Goal: Find contact information: Find contact information

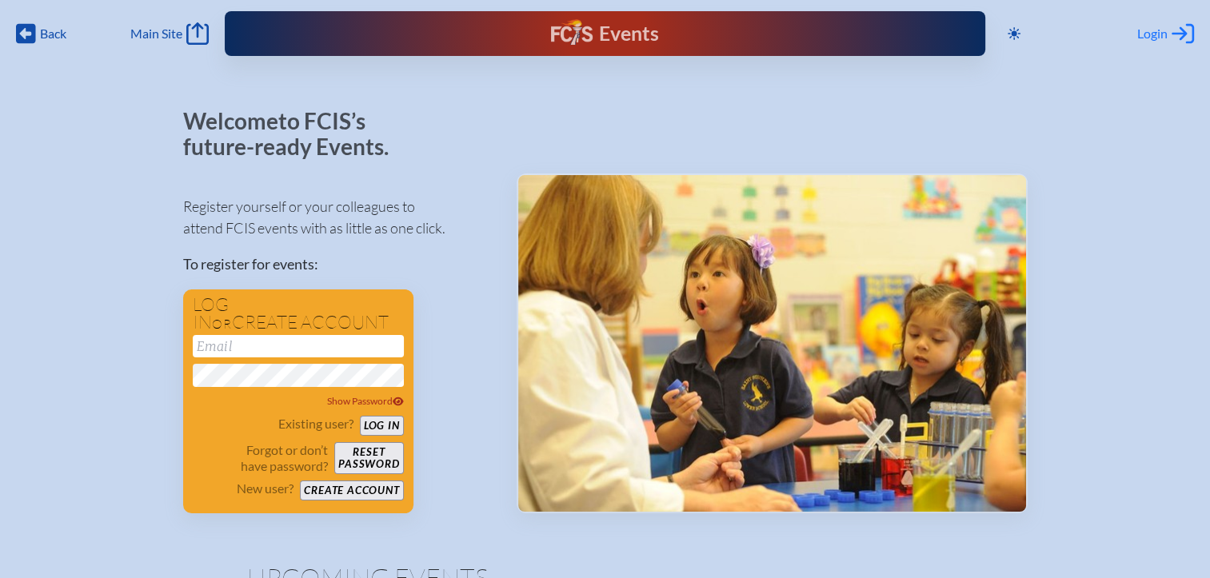
type input "[EMAIL_ADDRESS][DOMAIN_NAME]"
click at [1154, 34] on span "Login" at bounding box center [1153, 34] width 30 height 16
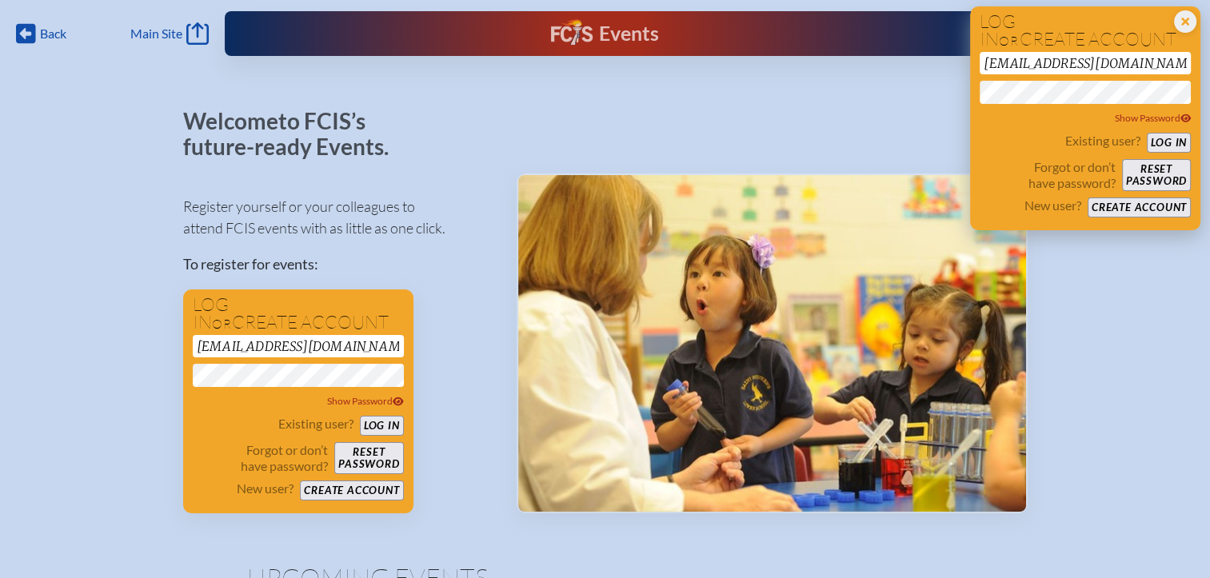
click at [1149, 144] on button "Log in" at bounding box center [1169, 143] width 44 height 20
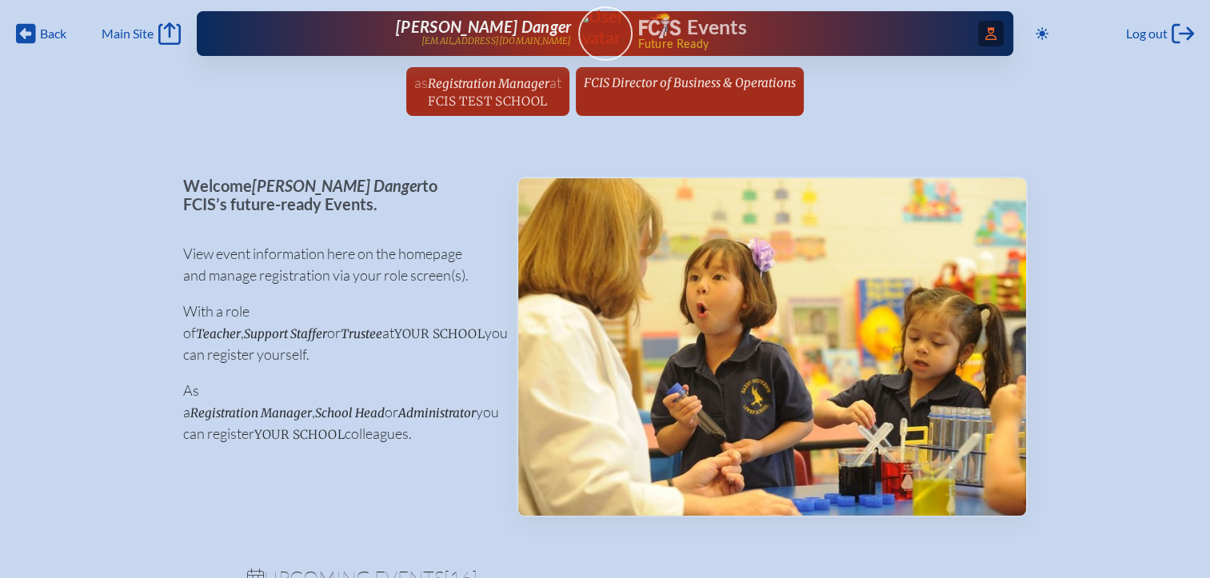
click at [986, 38] on icon "Access Users..." at bounding box center [991, 33] width 11 height 13
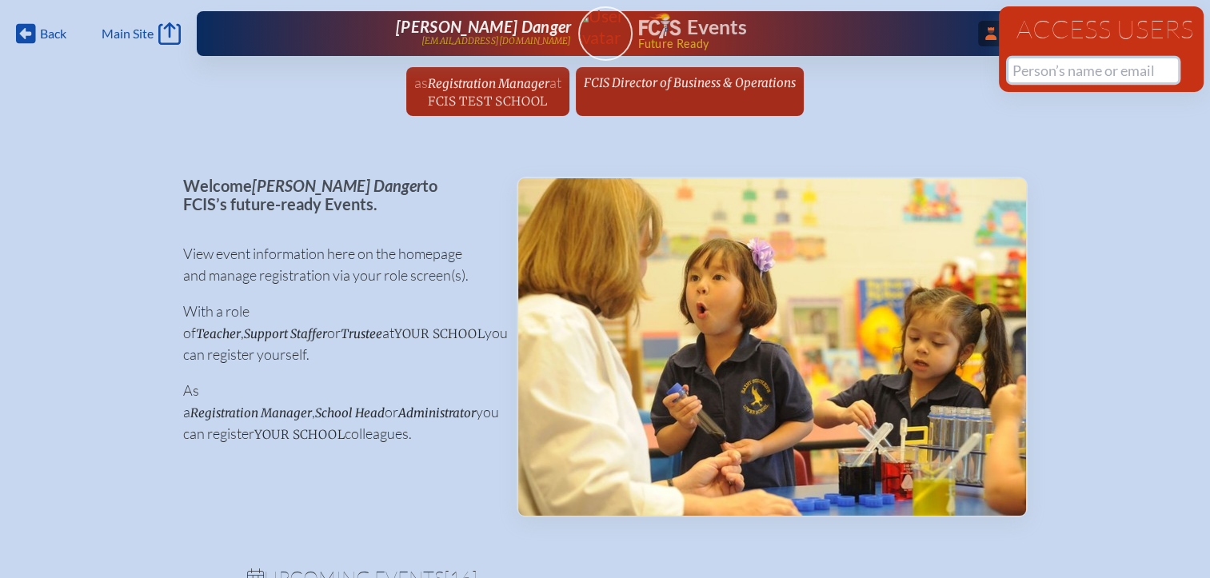
click at [1050, 78] on input "text" at bounding box center [1094, 70] width 170 height 24
paste input "Adrianna Truby"
drag, startPoint x: 1134, startPoint y: 78, endPoint x: 938, endPoint y: 69, distance: 197.0
click at [938, 69] on div "Back Back Main Site Main Site Toggle to Dark Mode Log out Log out ...Close Acce…" at bounding box center [605, 63] width 1210 height 126
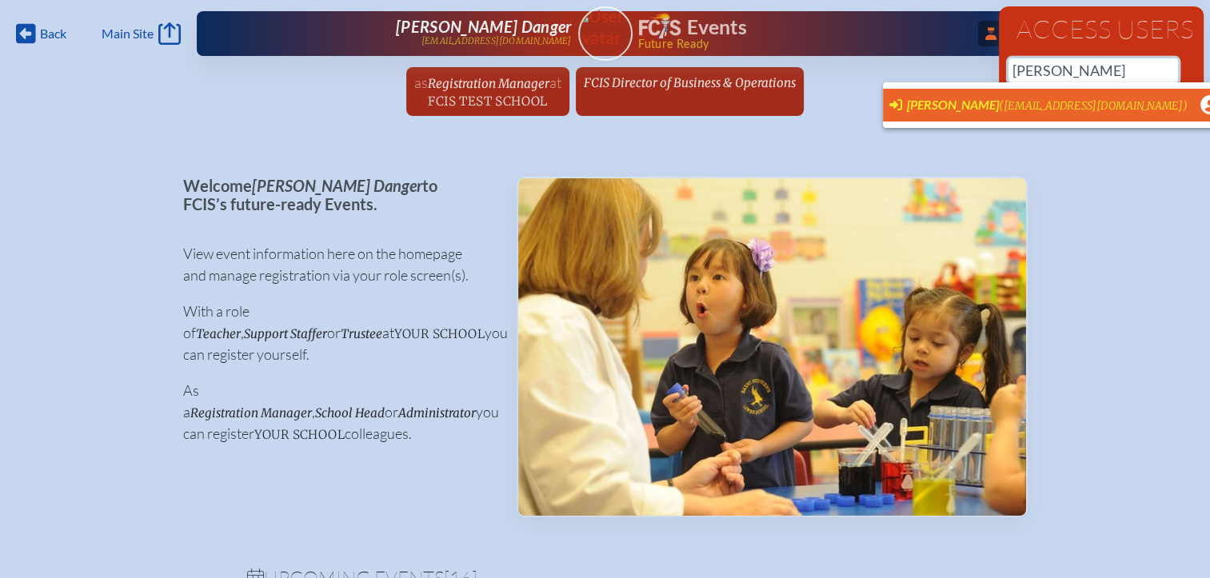
scroll to position [0, 12]
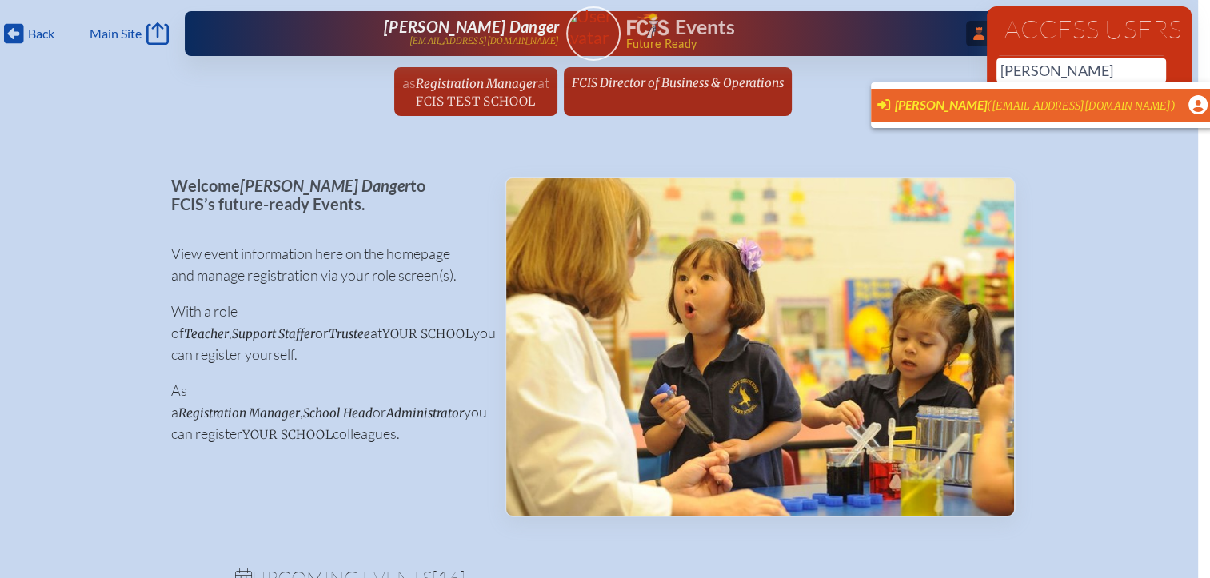
click at [1090, 104] on span "(cfenton@palmertrinity.org)" at bounding box center [1081, 106] width 189 height 14
type input "[EMAIL_ADDRESS][DOMAIN_NAME]"
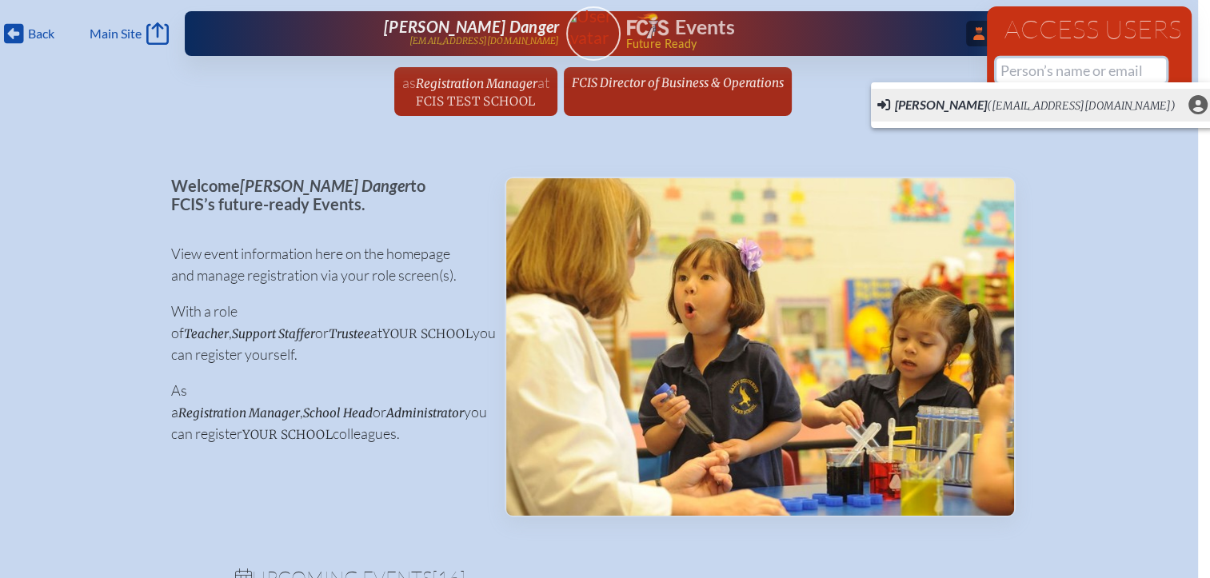
scroll to position [0, 0]
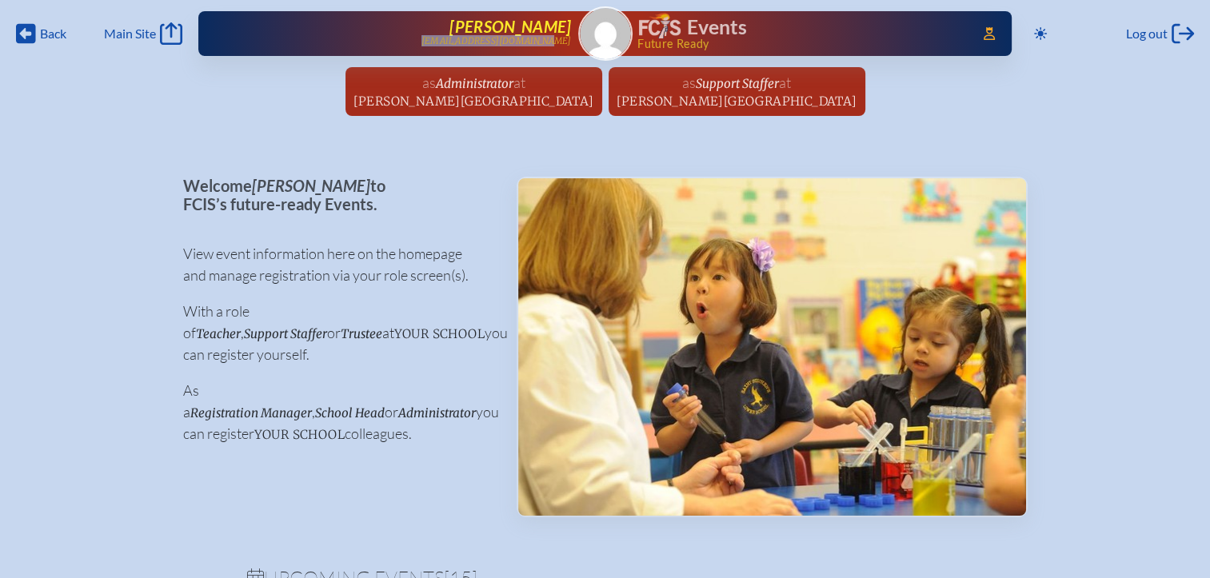
drag, startPoint x: 574, startPoint y: 43, endPoint x: 461, endPoint y: 46, distance: 112.8
click at [461, 46] on div "Access Users... [PERSON_NAME] [EMAIL_ADDRESS][DOMAIN_NAME] Events Future Ready" at bounding box center [605, 33] width 814 height 45
copy p "[EMAIL_ADDRESS][DOMAIN_NAME]"
